Goal: Communication & Community: Connect with others

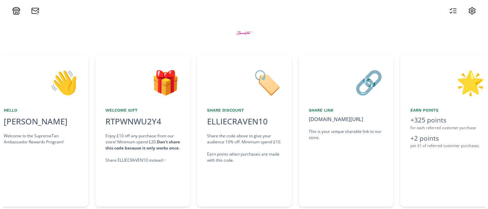
scroll to position [0, 203]
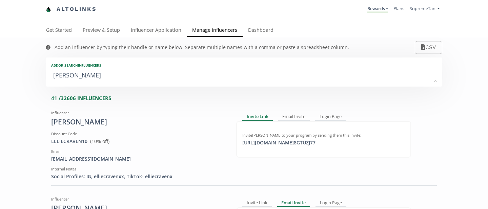
click at [107, 76] on textarea "[PERSON_NAME]" at bounding box center [243, 76] width 385 height 14
type textarea "ellie"
type input "ellie"
type textarea "ell"
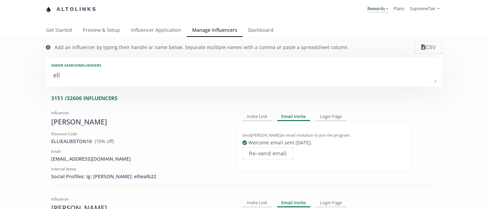
type input "ell"
type input "ELL"
type textarea "e"
type input "e"
type input "E"
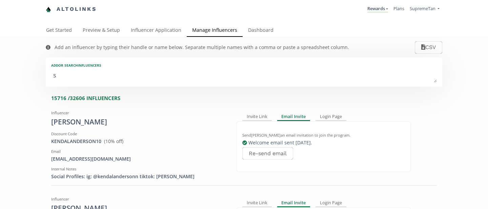
type textarea "sh"
type input "sh"
type input "SH"
type textarea "she"
type input "she"
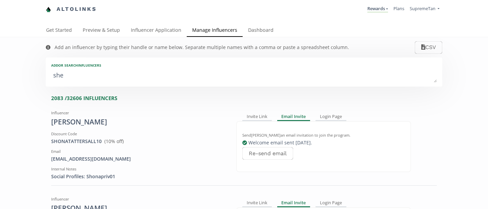
type input "SHE"
type textarea "[PERSON_NAME]"
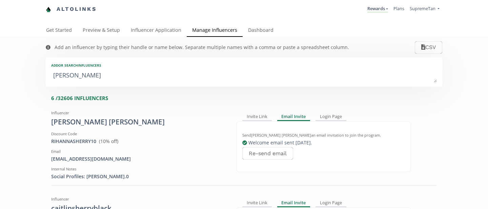
type input "[PERSON_NAME]"
type textarea "[PERSON_NAME] q"
type input "[PERSON_NAME] q"
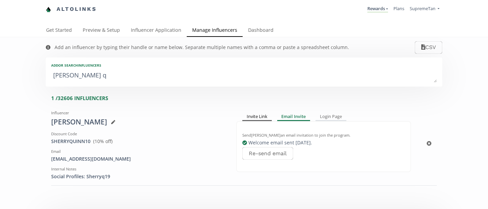
type textarea "[PERSON_NAME] q"
click at [258, 121] on div "Invite Link" at bounding box center [256, 117] width 29 height 8
click at [287, 112] on div "Invite Link Email Invite Login Page Invite [PERSON_NAME] to your program by sen…" at bounding box center [323, 144] width 185 height 72
click at [287, 113] on div "Email Invite" at bounding box center [294, 117] width 32 height 8
click at [258, 115] on div "Invite Link" at bounding box center [256, 117] width 29 height 8
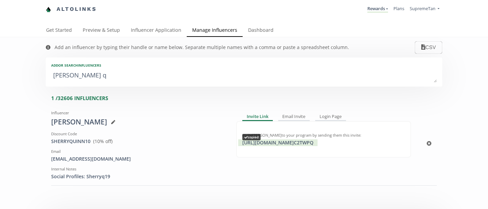
click at [287, 145] on div "[URL][DOMAIN_NAME] C2TWPQ copied" at bounding box center [277, 143] width 79 height 7
copy div "[URL]"
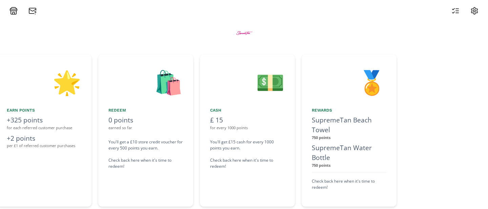
scroll to position [0, 610]
